Goal: Check status: Check status

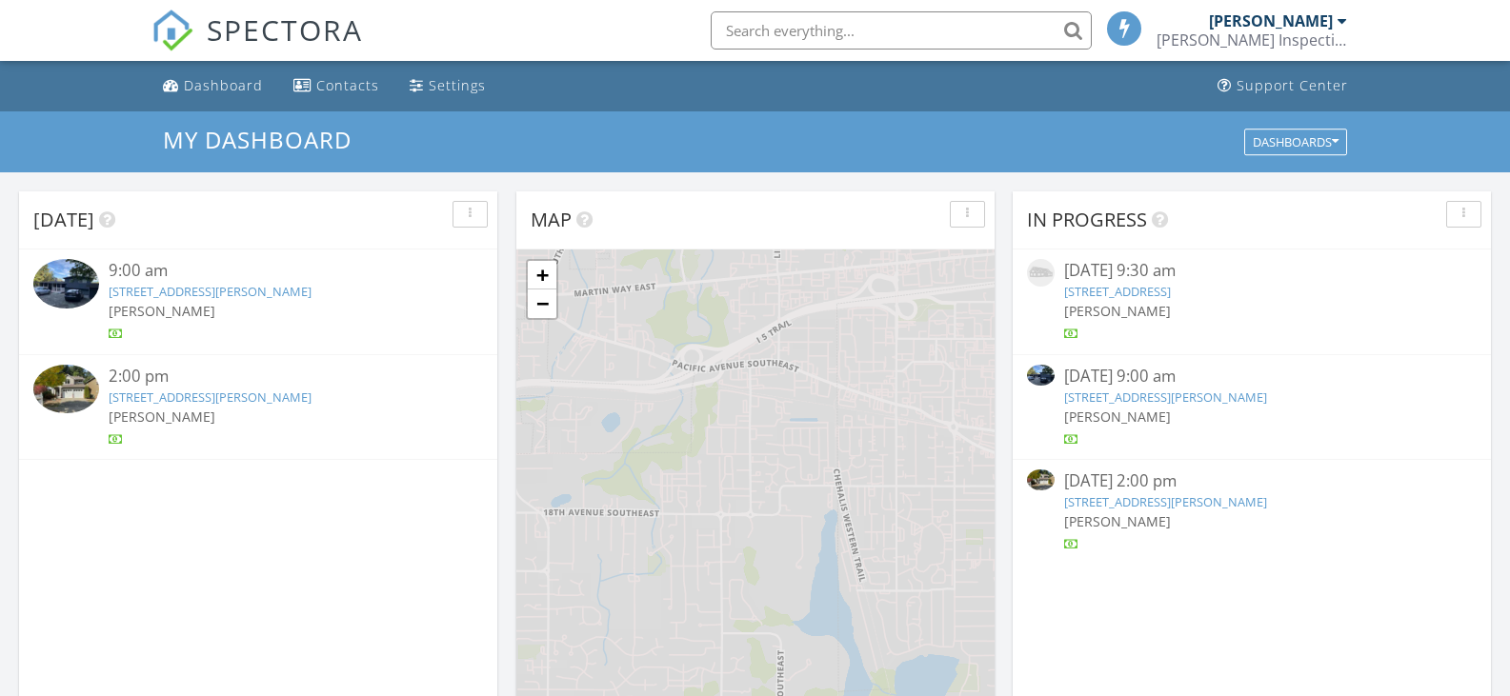
scroll to position [10, 10]
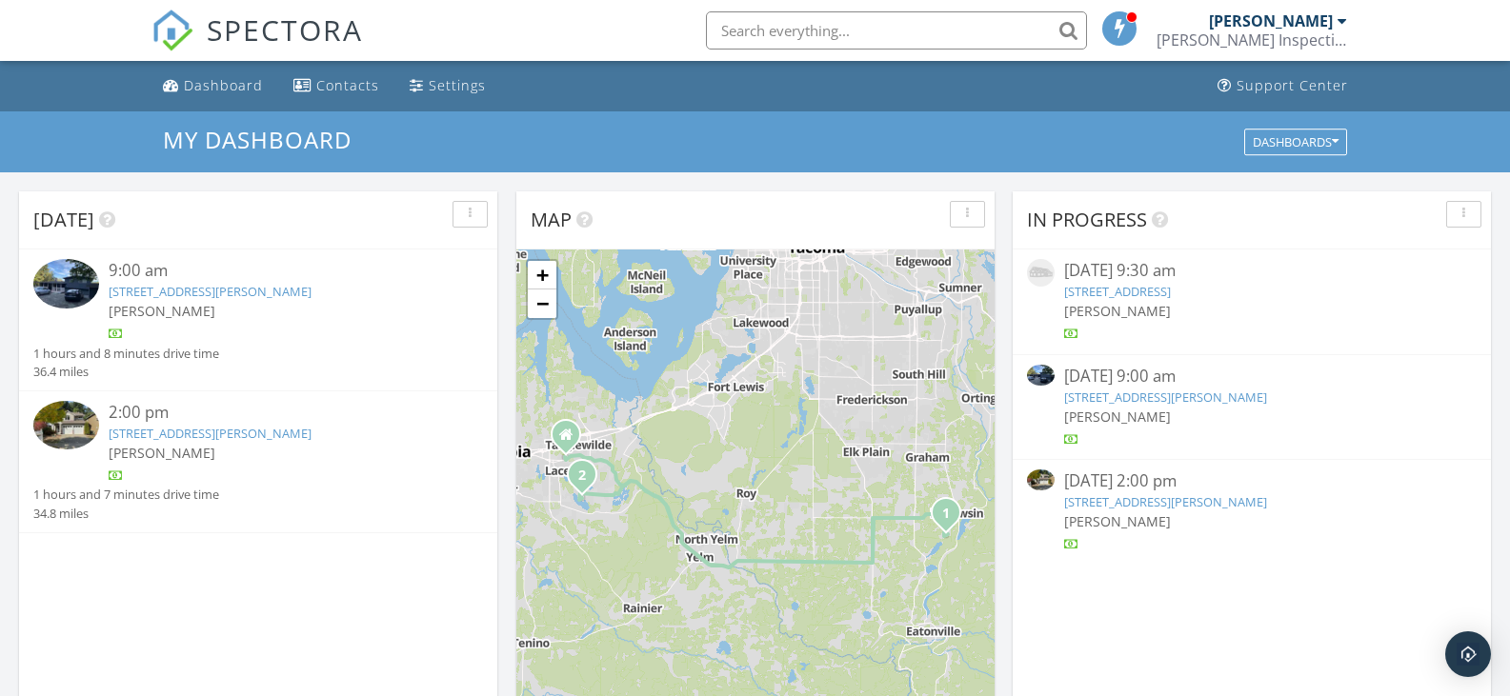
click at [311, 294] on link "[STREET_ADDRESS][PERSON_NAME]" at bounding box center [210, 291] width 203 height 17
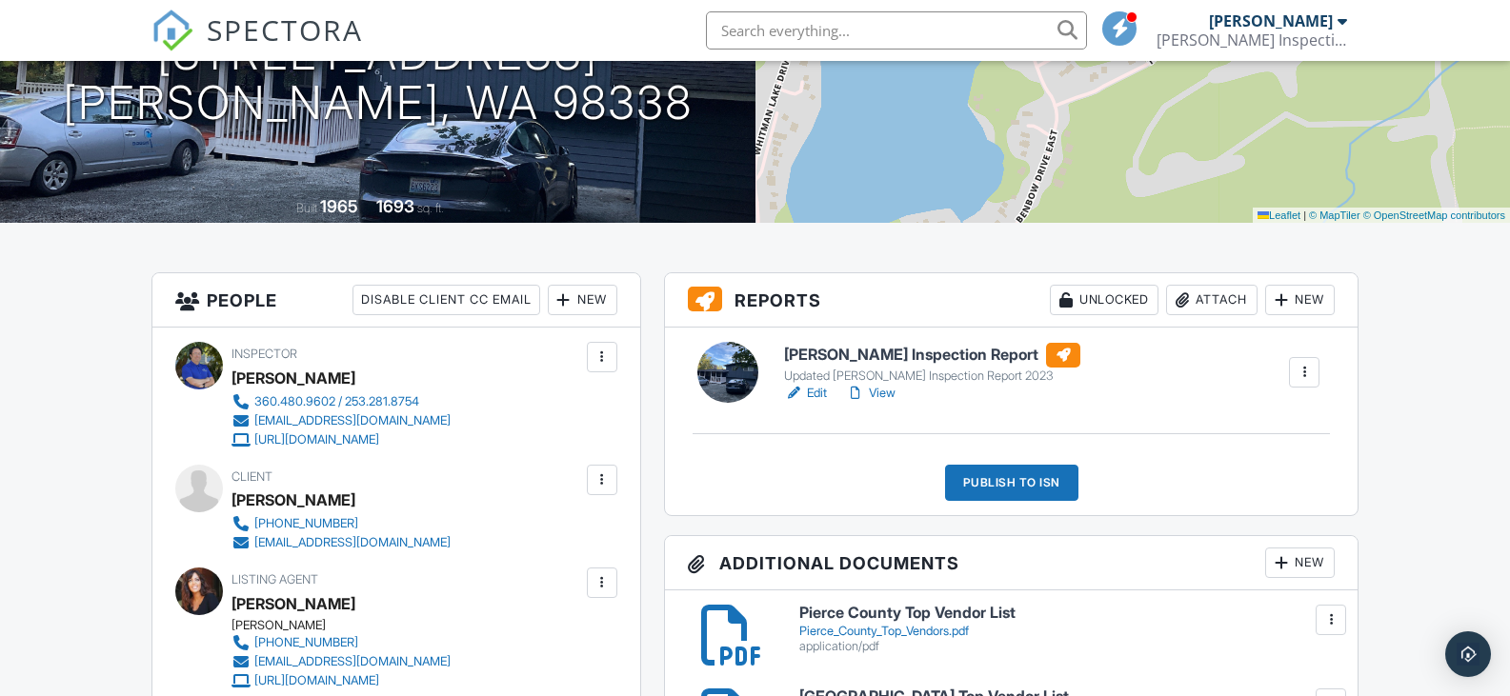
click at [878, 394] on link "View" at bounding box center [871, 393] width 50 height 19
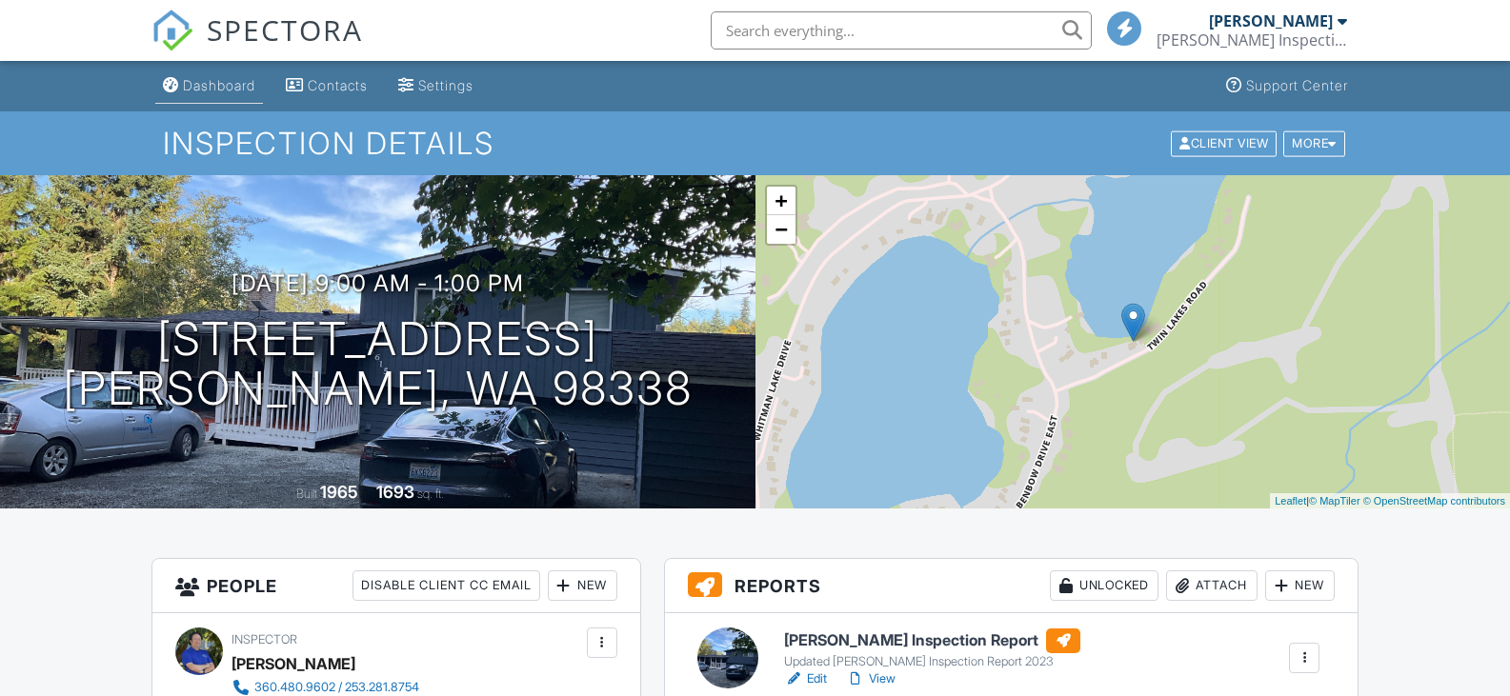
click at [218, 86] on div "Dashboard" at bounding box center [219, 85] width 72 height 16
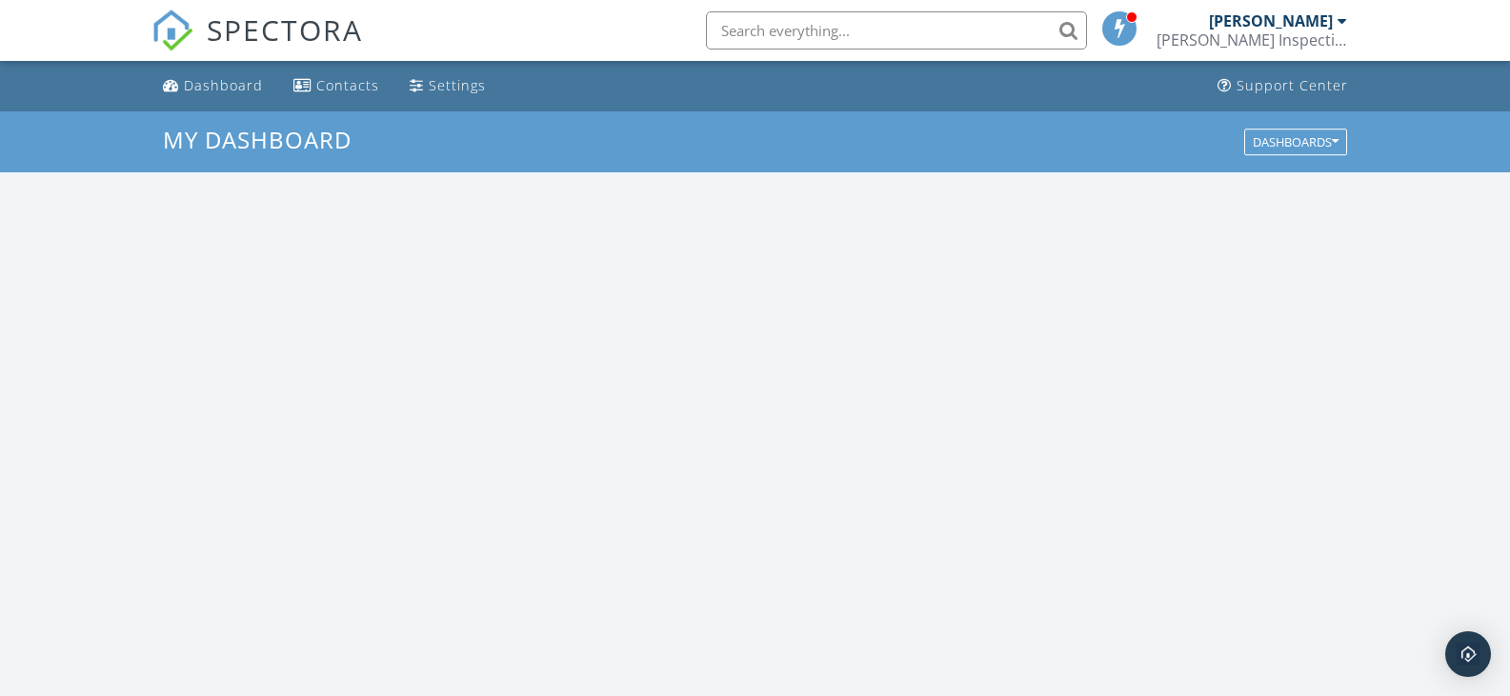
scroll to position [1763, 1539]
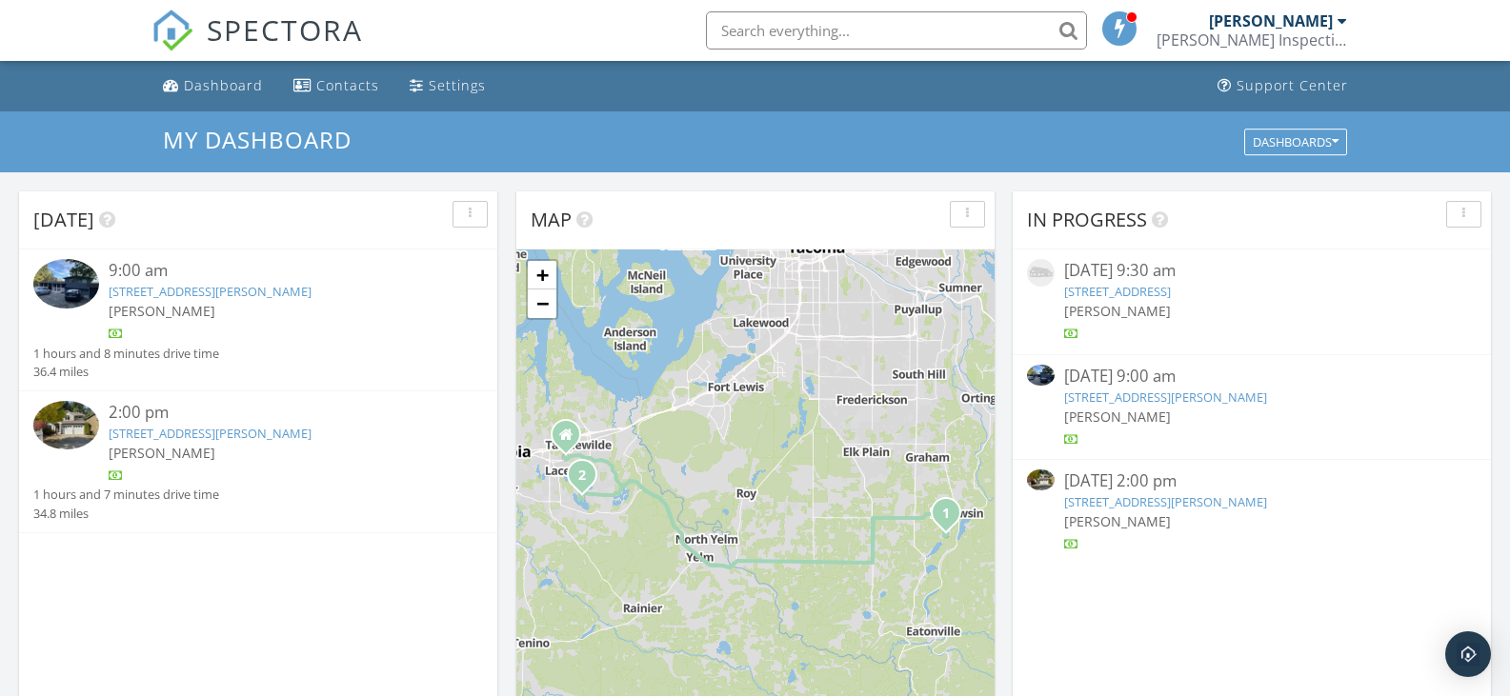
click at [209, 434] on link "[STREET_ADDRESS][PERSON_NAME]" at bounding box center [210, 433] width 203 height 17
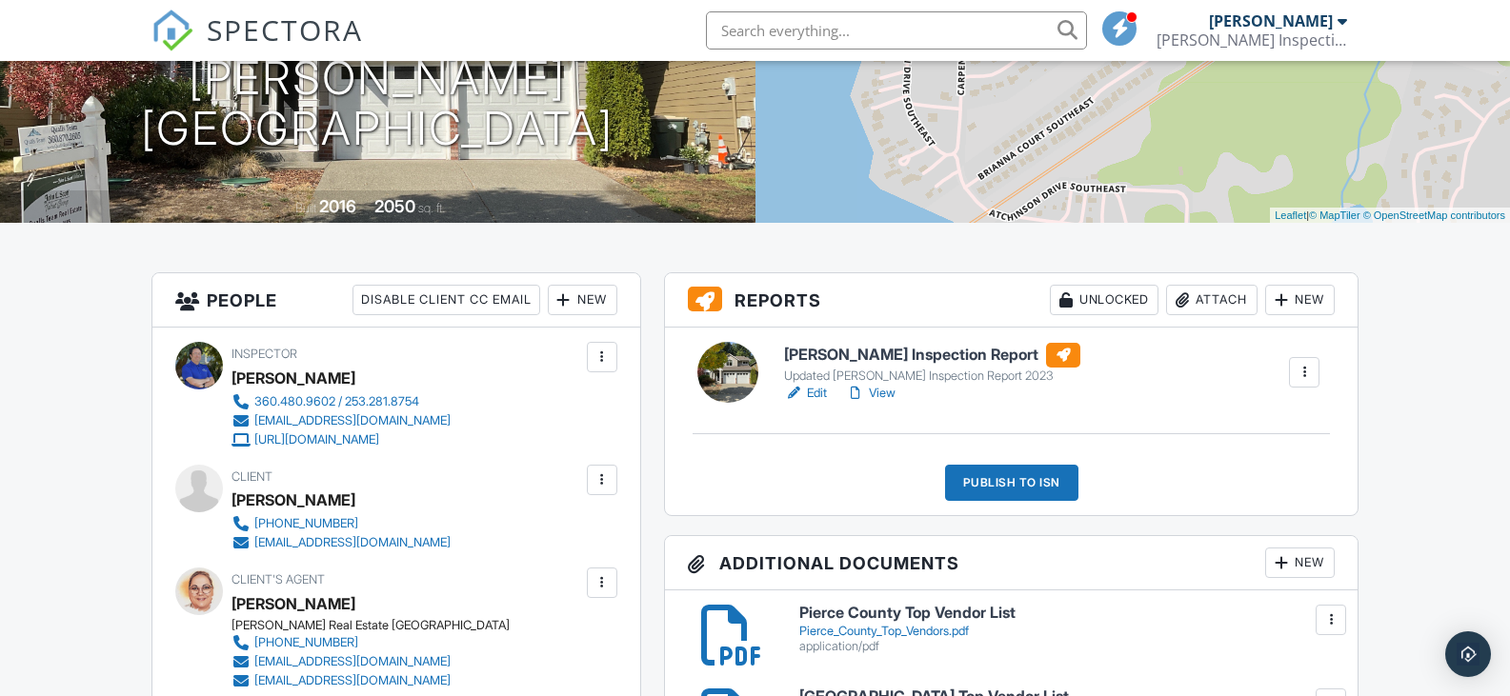
click at [813, 388] on link "Edit" at bounding box center [805, 393] width 43 height 19
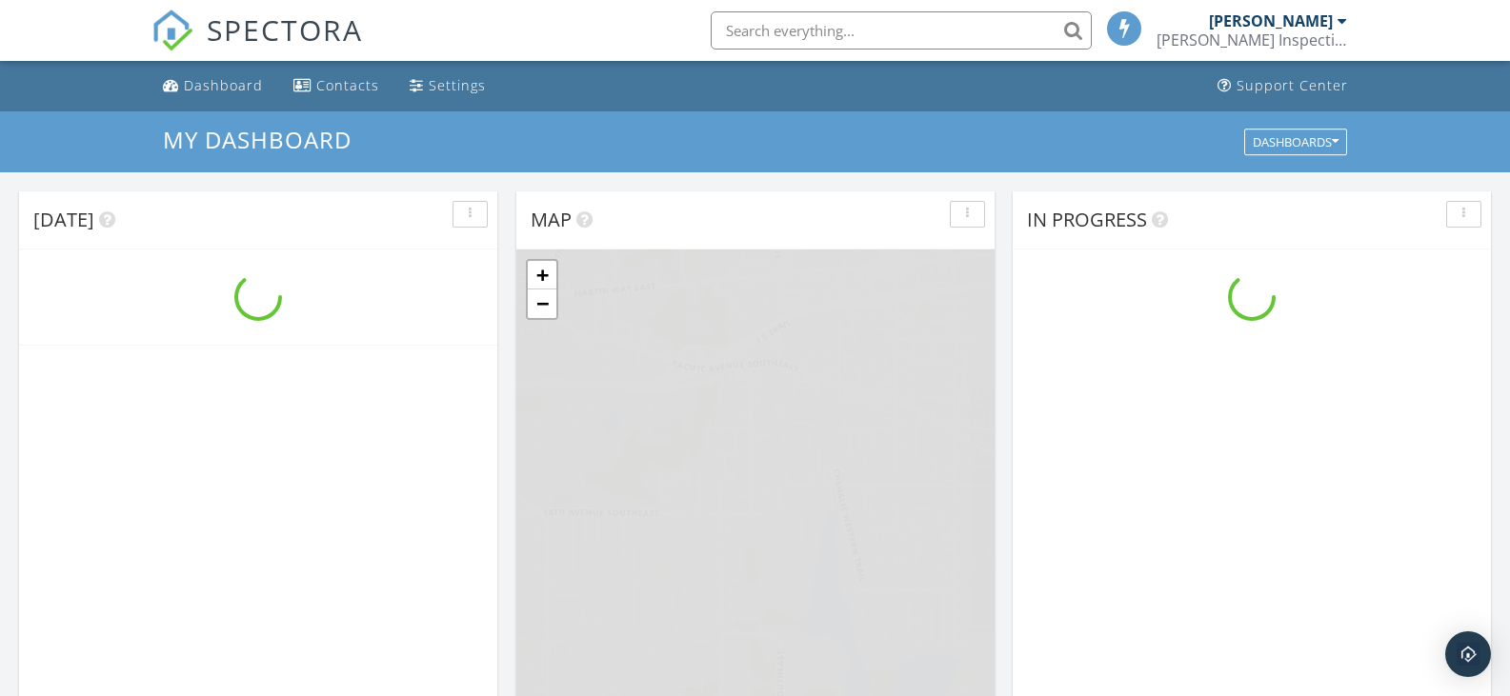
scroll to position [1763, 1539]
